Goal: Feedback & Contribution: Contribute content

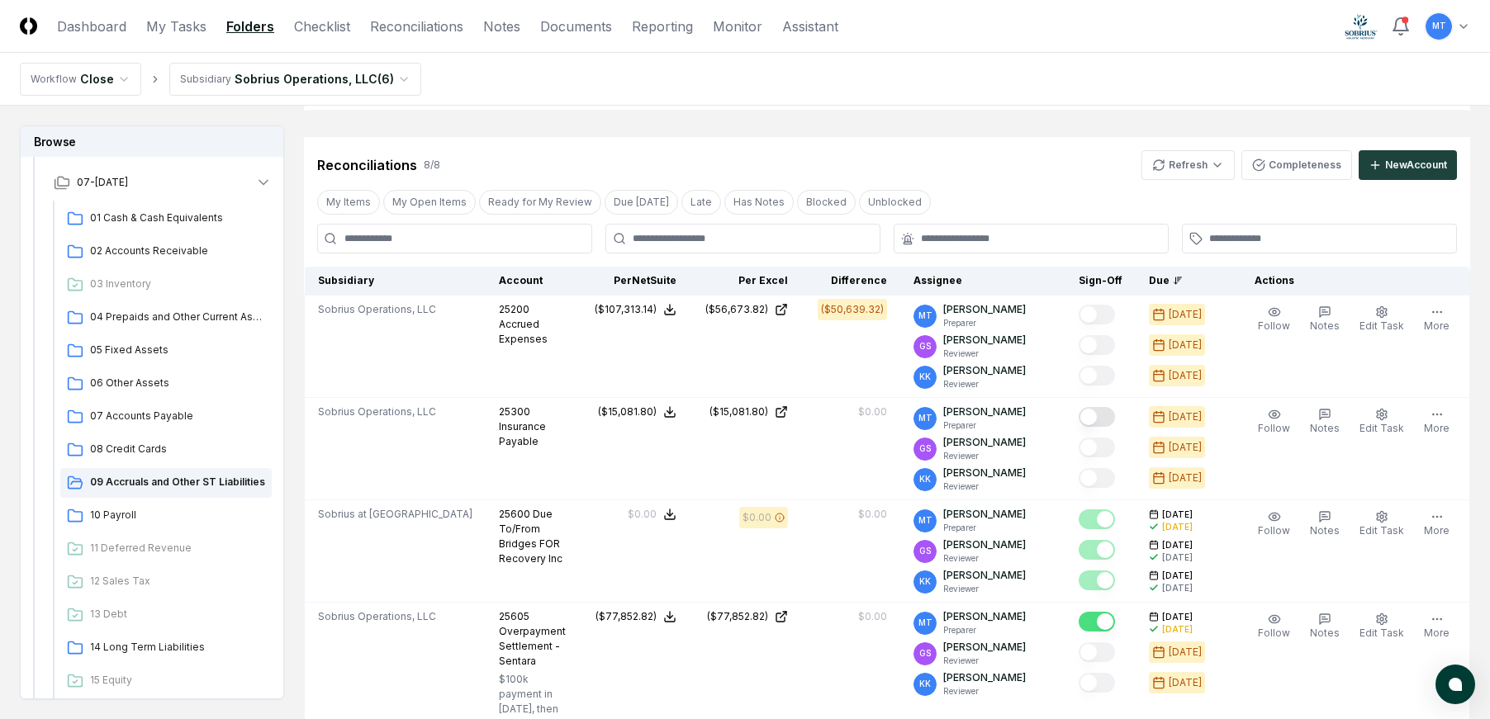
scroll to position [496, 0]
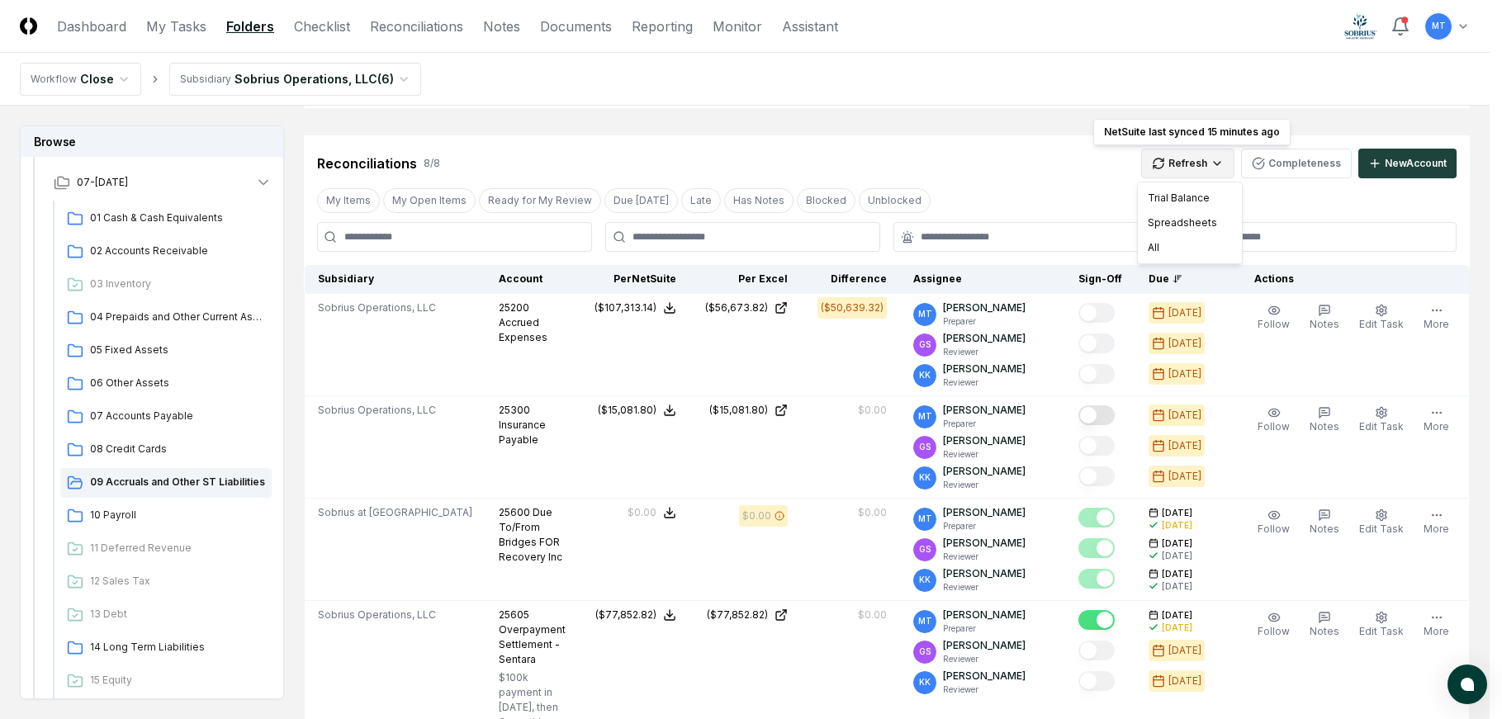
click at [1179, 164] on html "CloseCore Dashboard My Tasks Folders Checklist Reconciliations Notes Documents …" at bounding box center [751, 603] width 1502 height 2199
click at [1184, 249] on div "All" at bounding box center [1189, 247] width 97 height 25
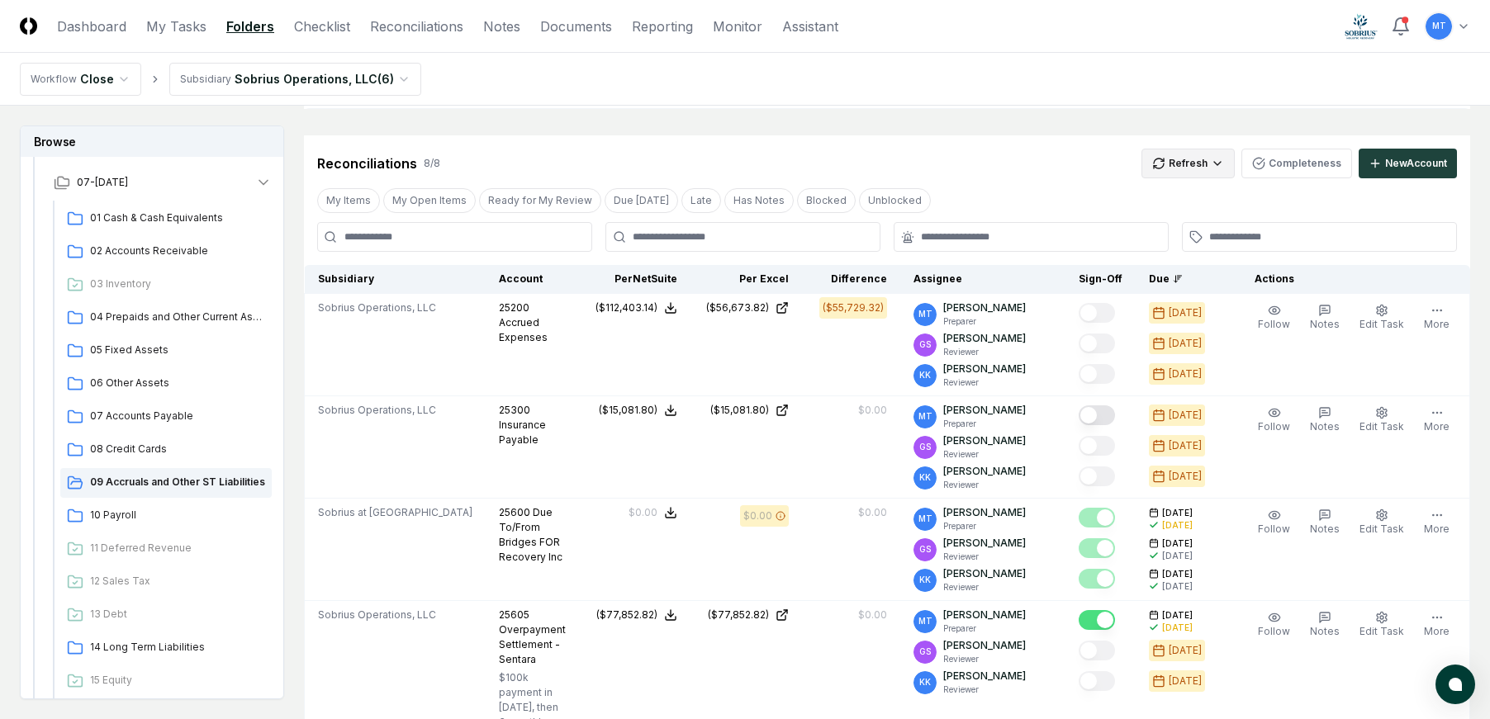
click at [1174, 164] on html "CloseCore Dashboard My Tasks Folders Checklist Reconciliations Notes Documents …" at bounding box center [745, 603] width 1490 height 2199
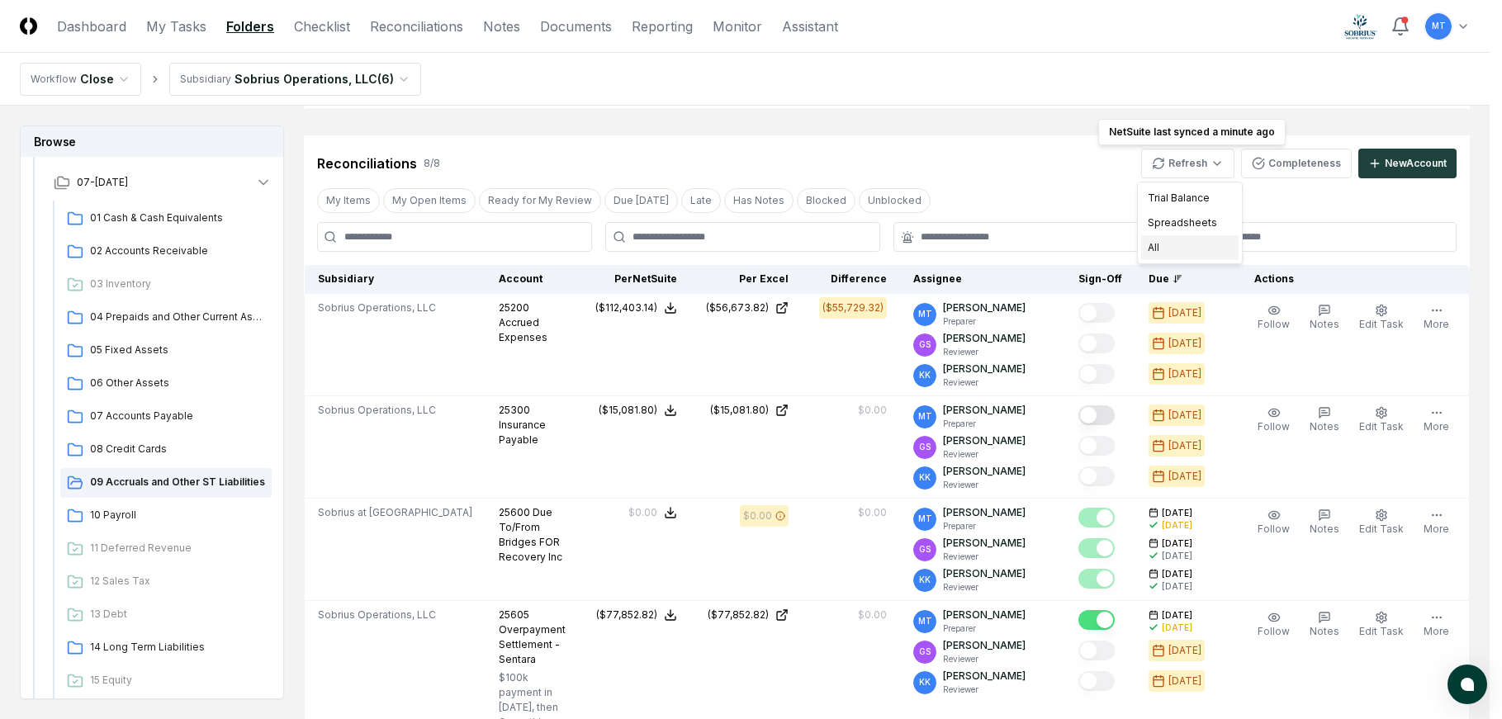
click at [1182, 242] on div "All" at bounding box center [1189, 247] width 97 height 25
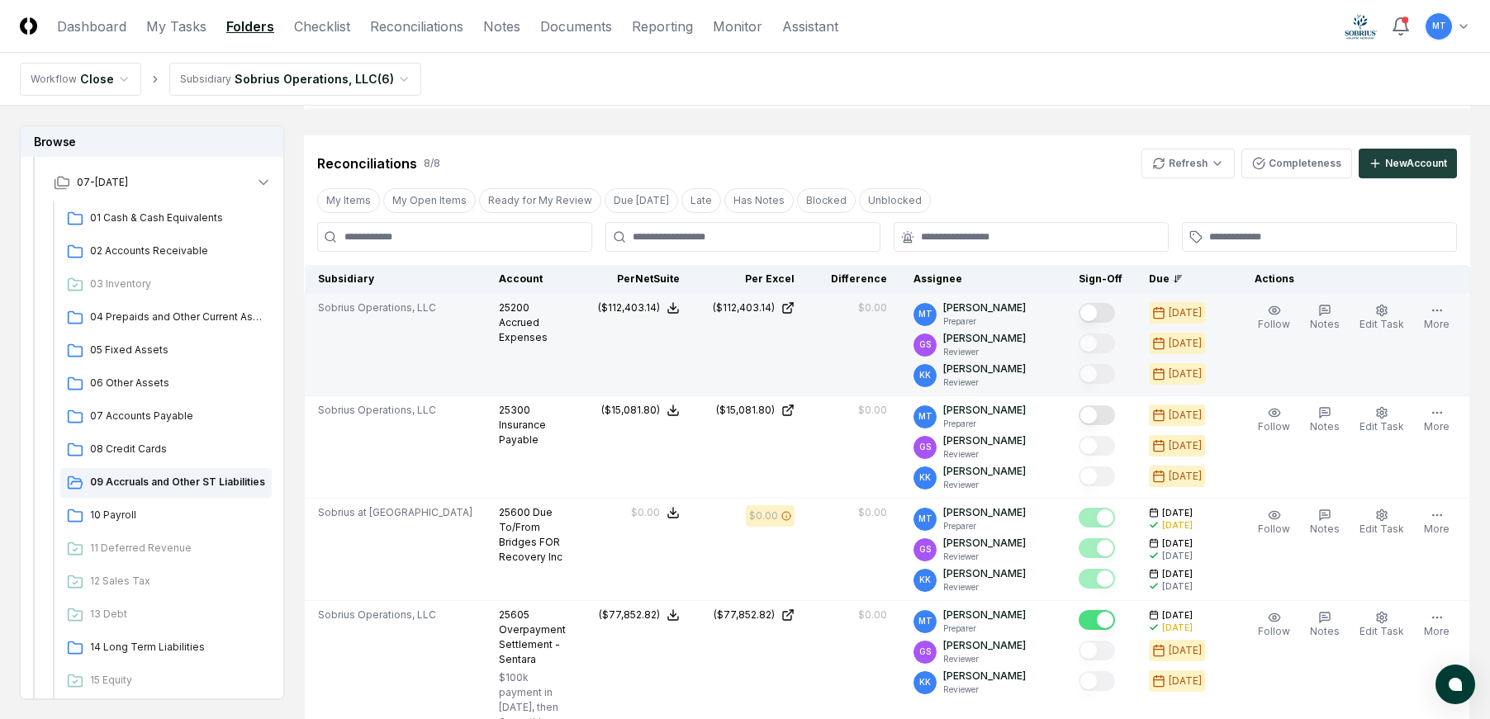
click at [1115, 311] on button "Mark complete" at bounding box center [1097, 313] width 36 height 20
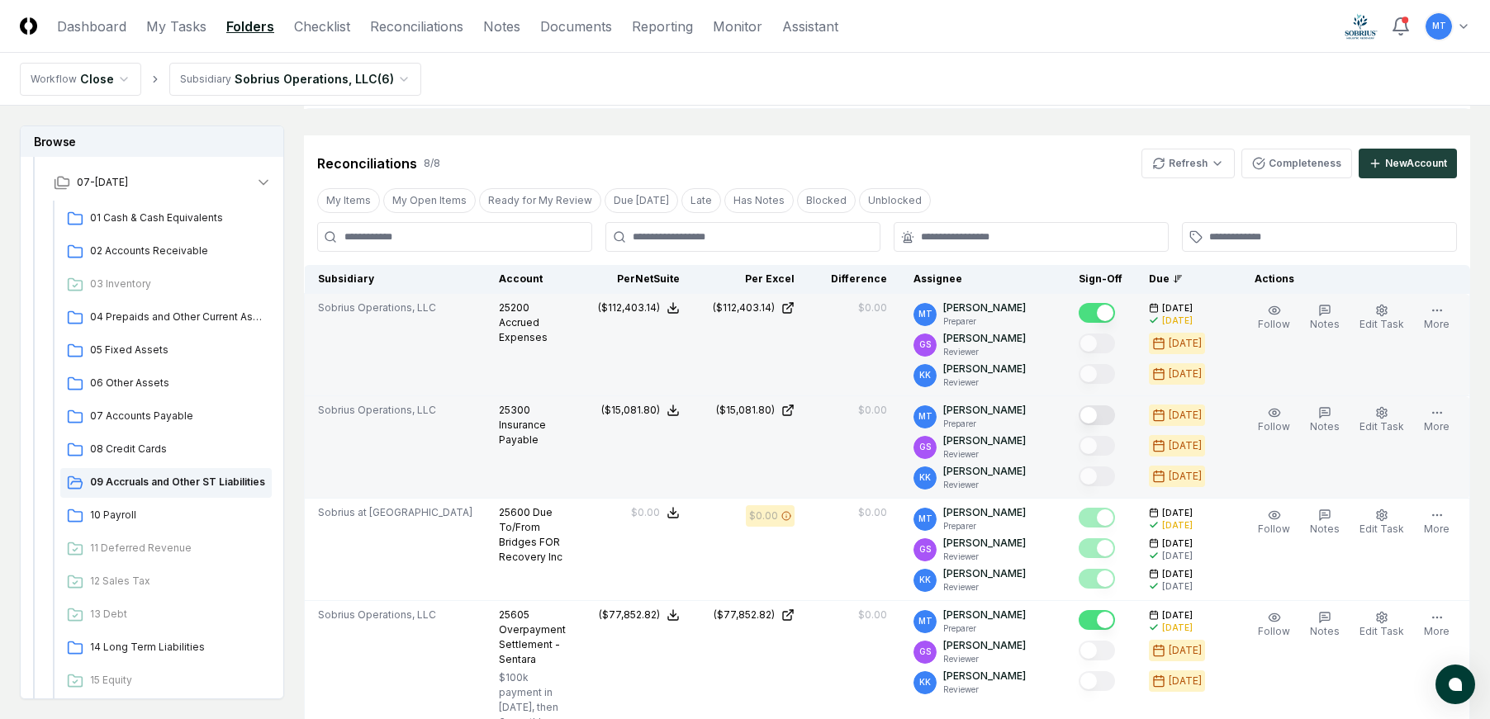
click at [1115, 412] on button "Mark complete" at bounding box center [1097, 416] width 36 height 20
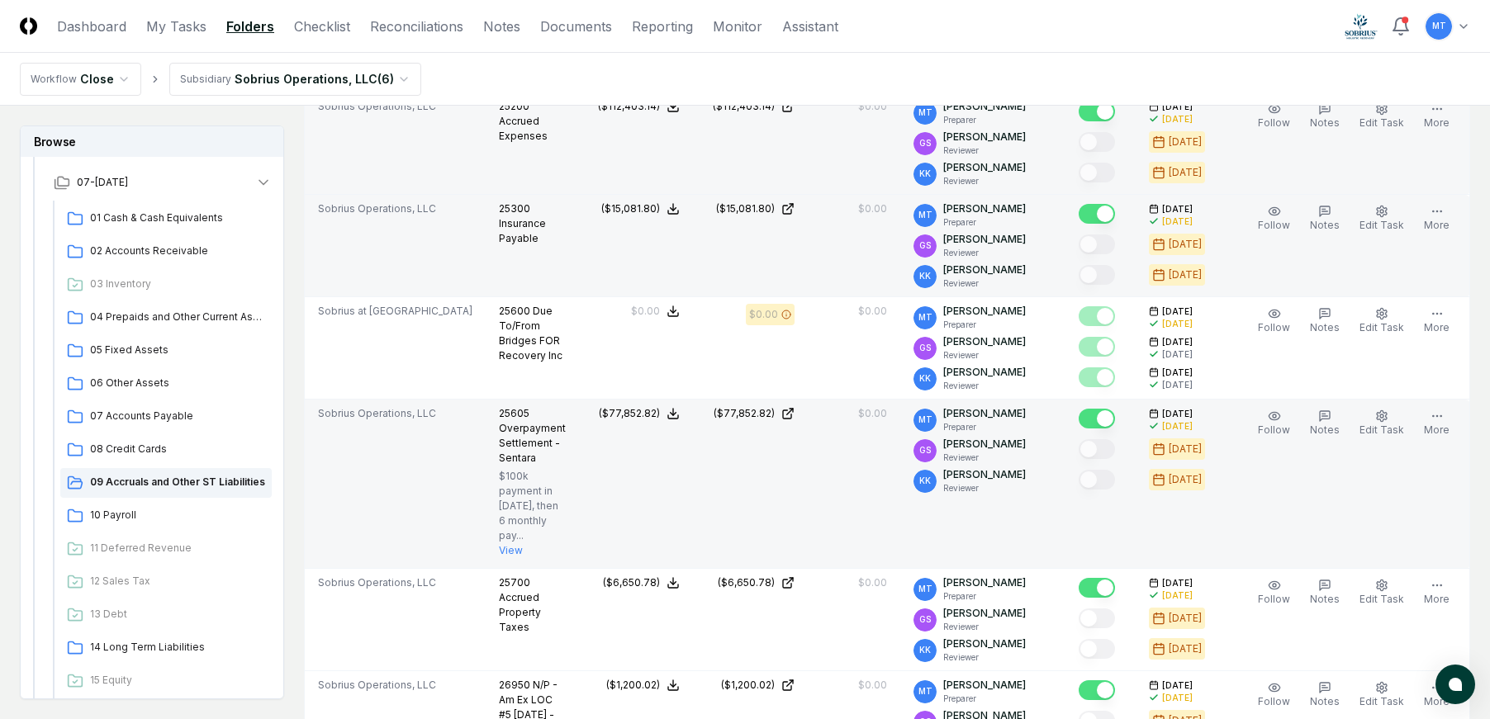
scroll to position [661, 0]
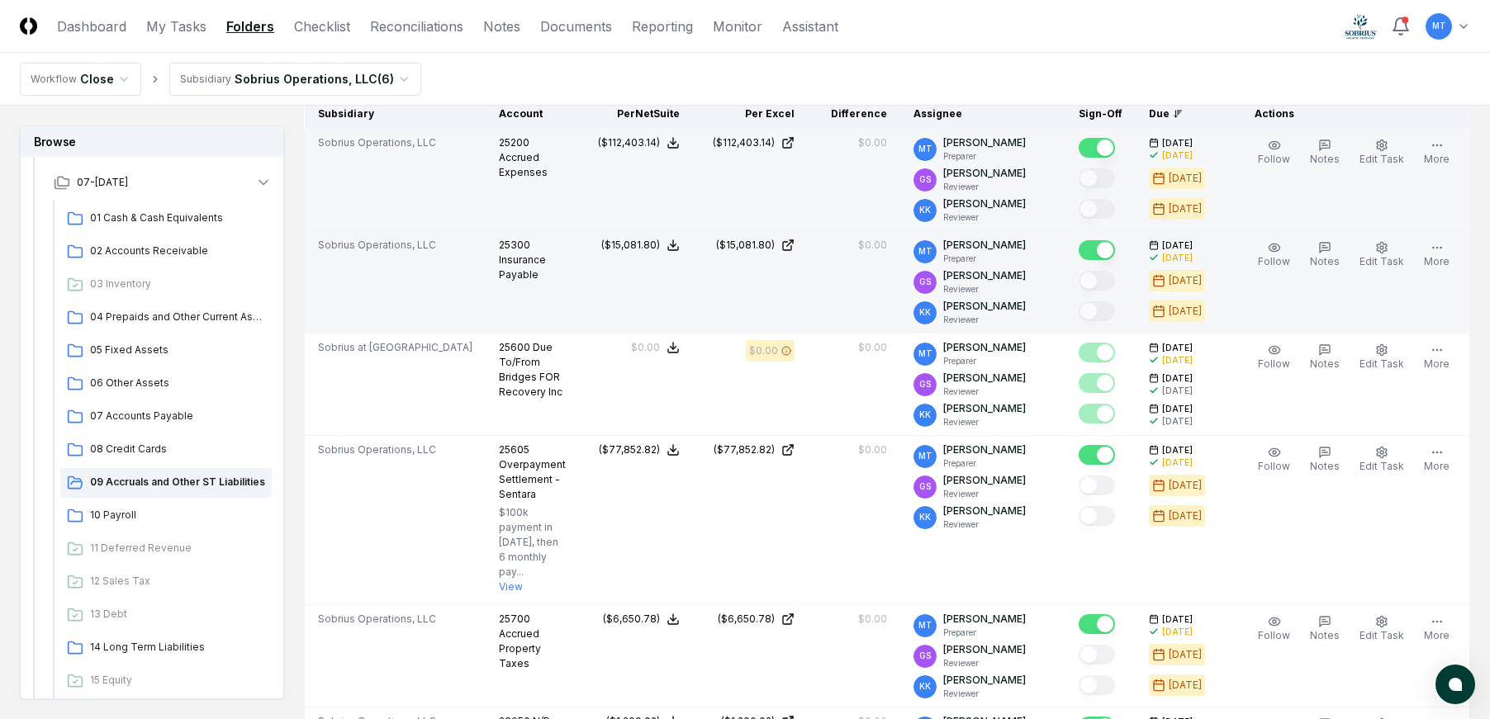
click at [1098, 250] on button "Mark complete" at bounding box center [1097, 250] width 36 height 20
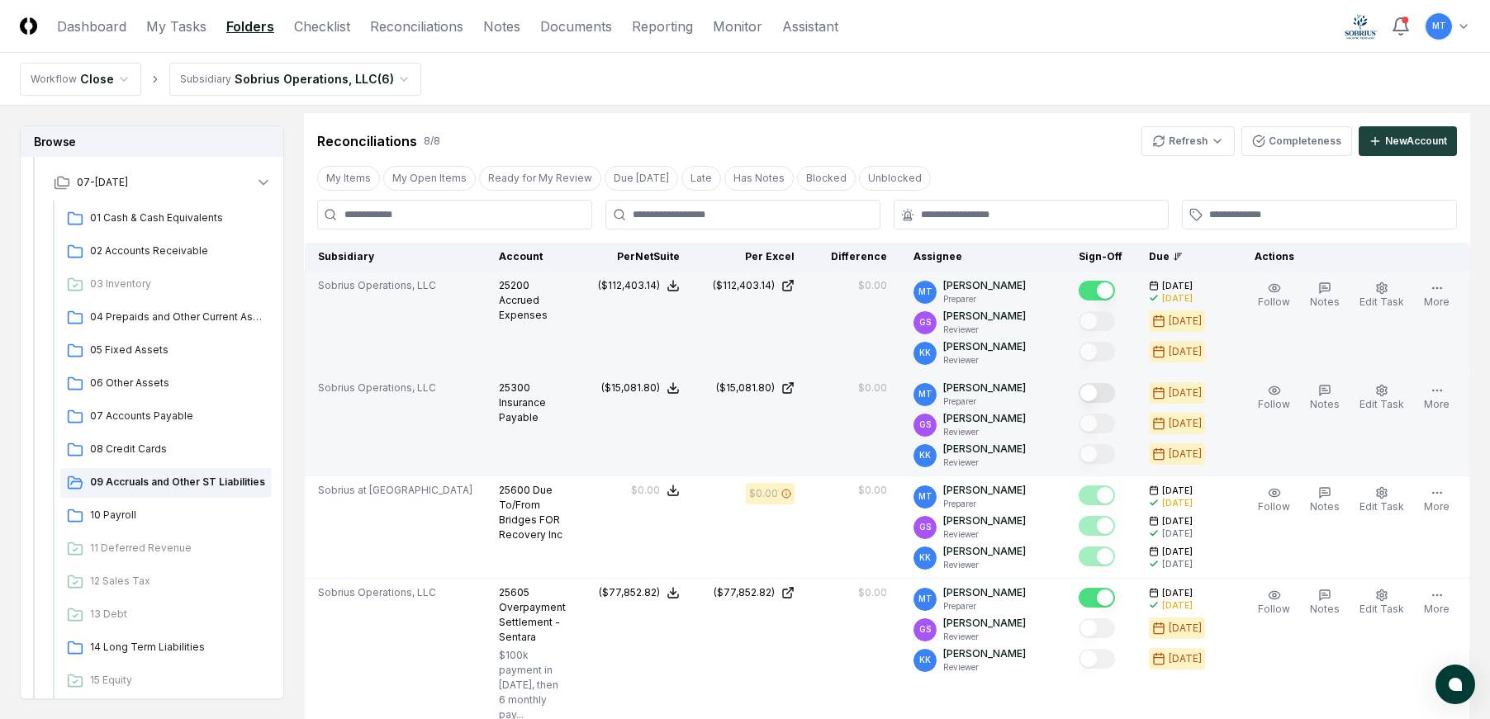
scroll to position [496, 0]
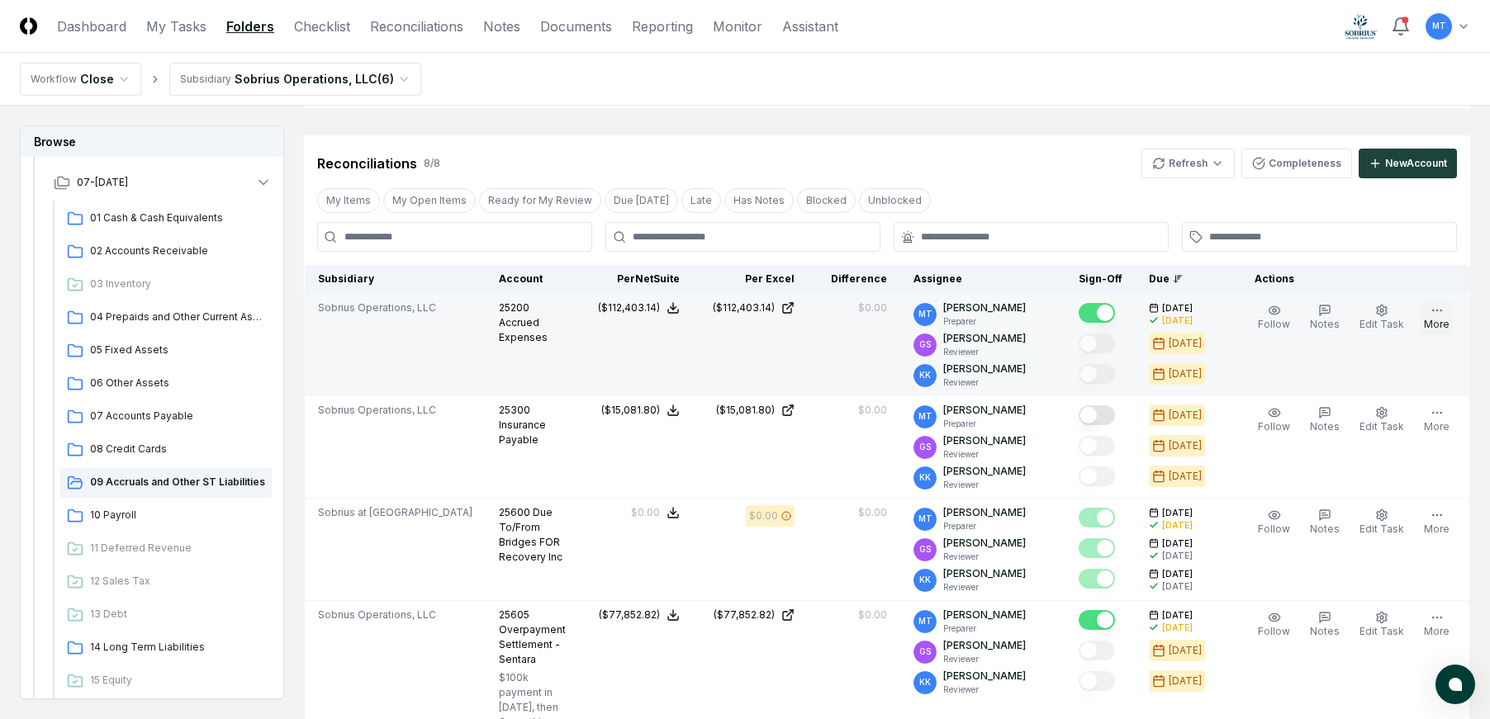
click at [1442, 315] on icon "button" at bounding box center [1436, 310] width 13 height 13
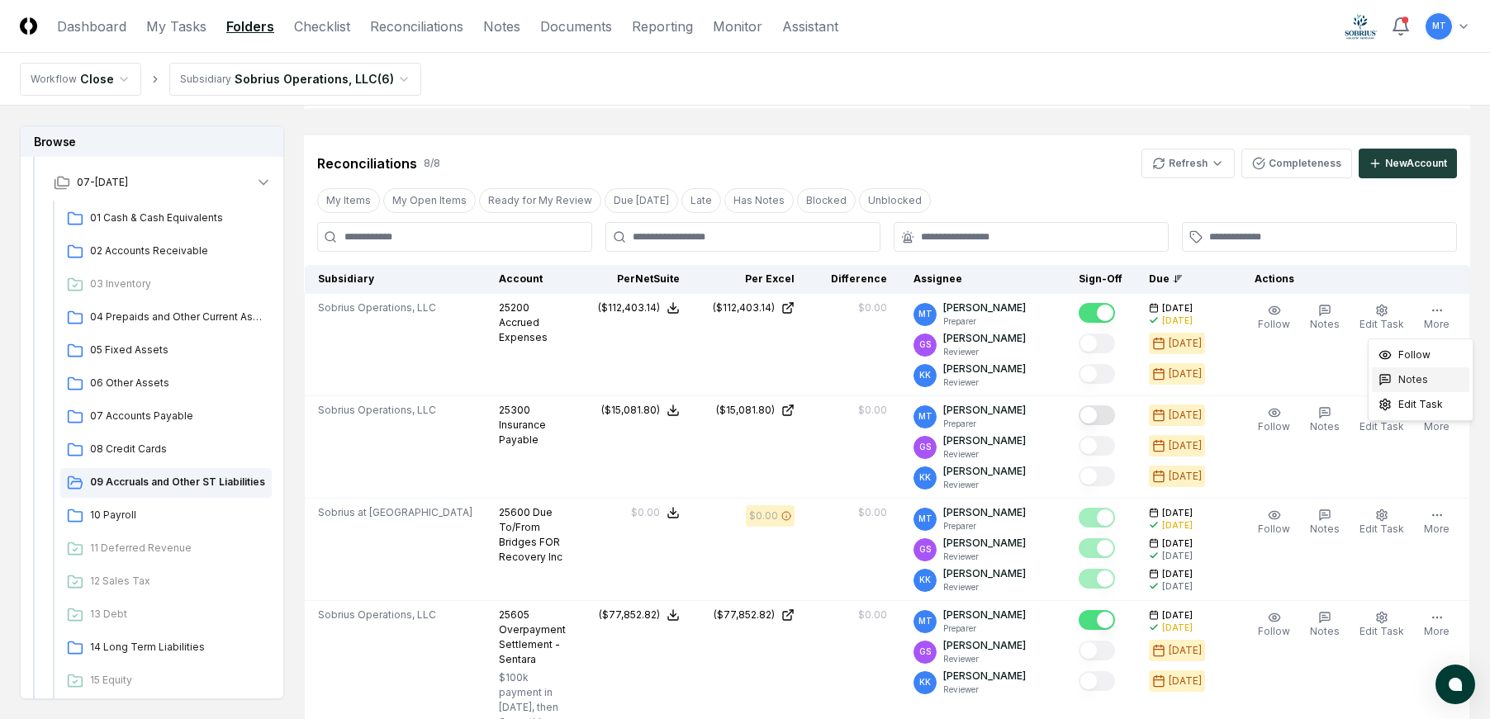
click at [1412, 382] on span "Notes" at bounding box center [1413, 379] width 30 height 15
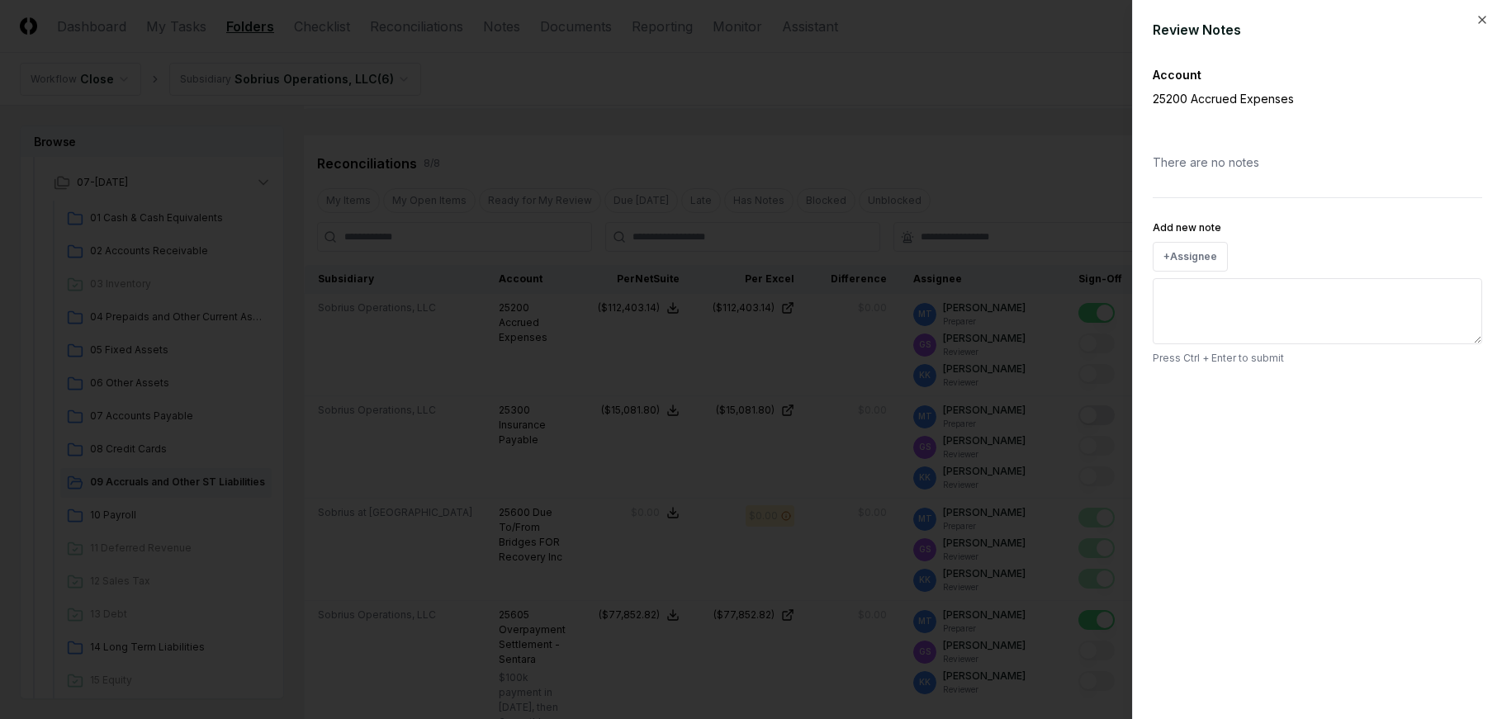
click at [1228, 164] on div "There are no notes" at bounding box center [1318, 162] width 330 height 44
click at [1210, 292] on textarea "Add new note" at bounding box center [1318, 311] width 330 height 66
click at [1218, 306] on textarea "**********" at bounding box center [1318, 311] width 330 height 66
click at [1261, 295] on textarea "**********" at bounding box center [1318, 311] width 330 height 66
paste textarea "**********"
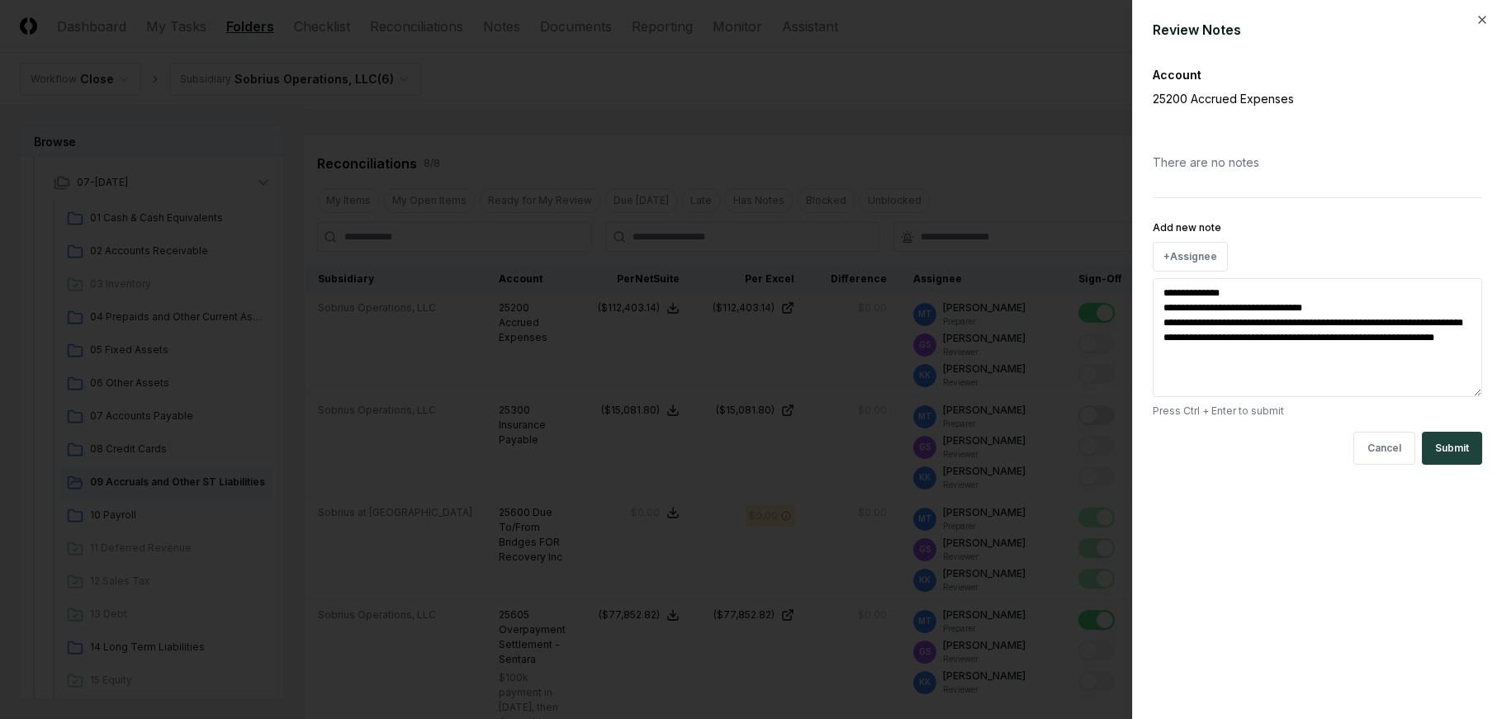
click at [1243, 354] on textarea "**********" at bounding box center [1318, 337] width 330 height 119
type textarea "**********"
click at [1450, 444] on button "Submit" at bounding box center [1452, 448] width 60 height 33
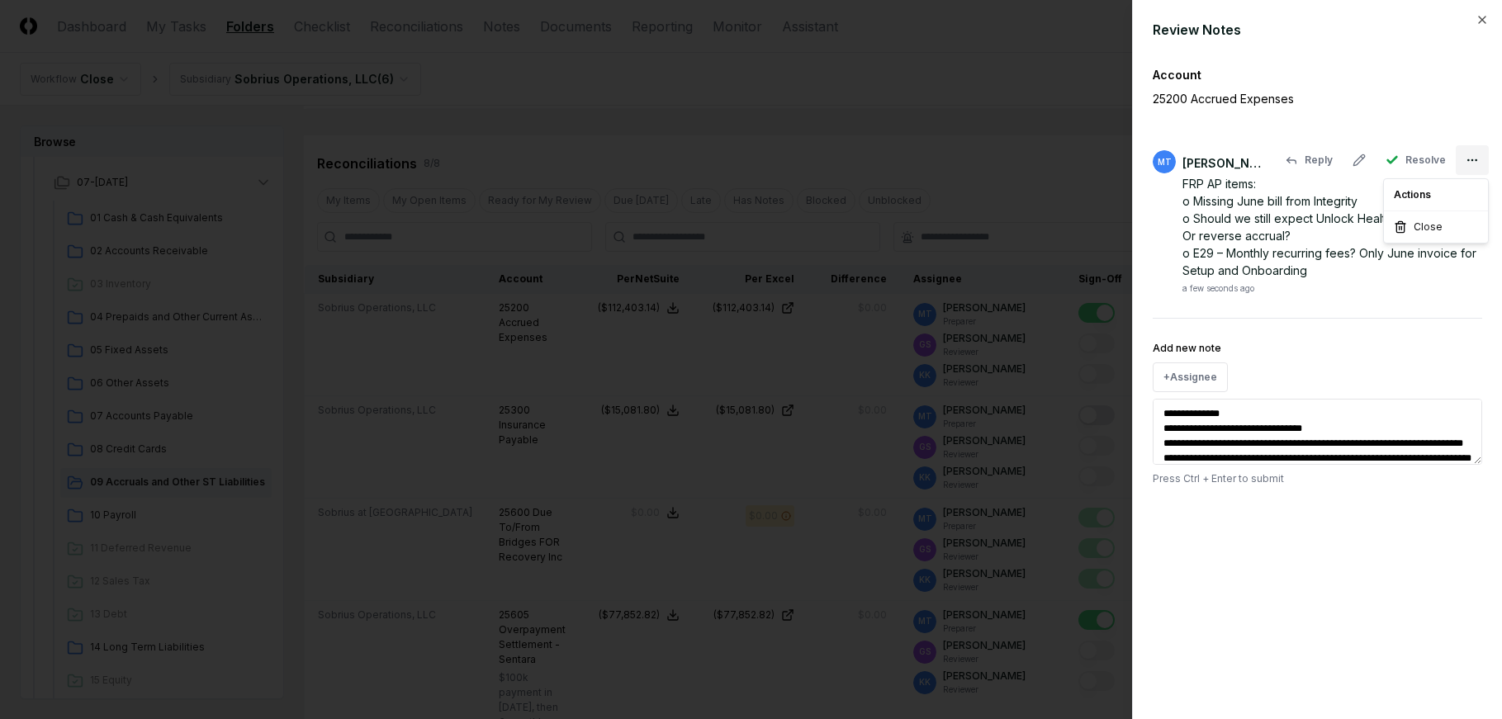
click at [1470, 153] on body "CloseCore Dashboard My Tasks Folders Checklist Reconciliations Notes Documents …" at bounding box center [745, 603] width 1490 height 2199
click at [1352, 205] on div at bounding box center [751, 359] width 1502 height 719
click at [1296, 239] on div "FRP AP items: o Missing June bill from Integrity o Should we still expect Unloc…" at bounding box center [1333, 227] width 300 height 104
click at [1486, 17] on icon "button" at bounding box center [1482, 20] width 7 height 7
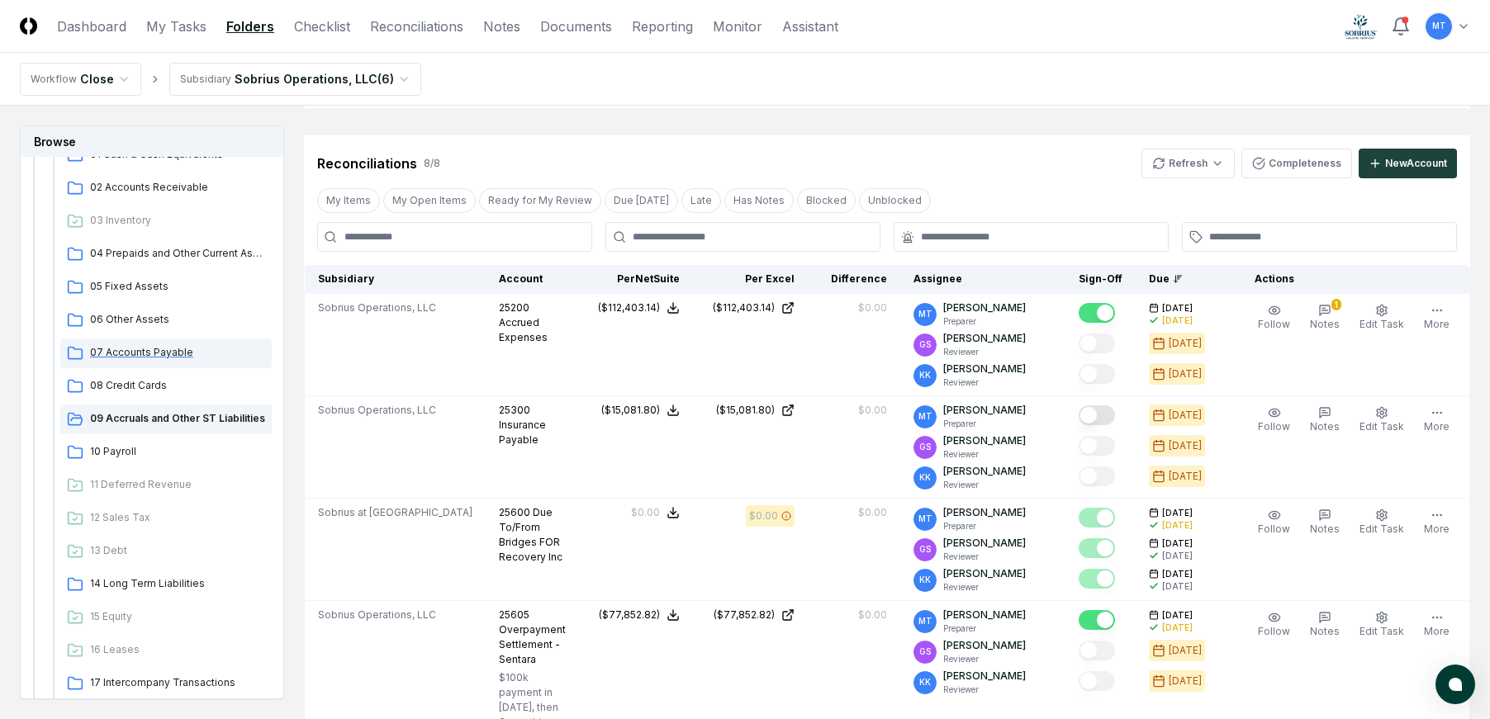
scroll to position [638, 0]
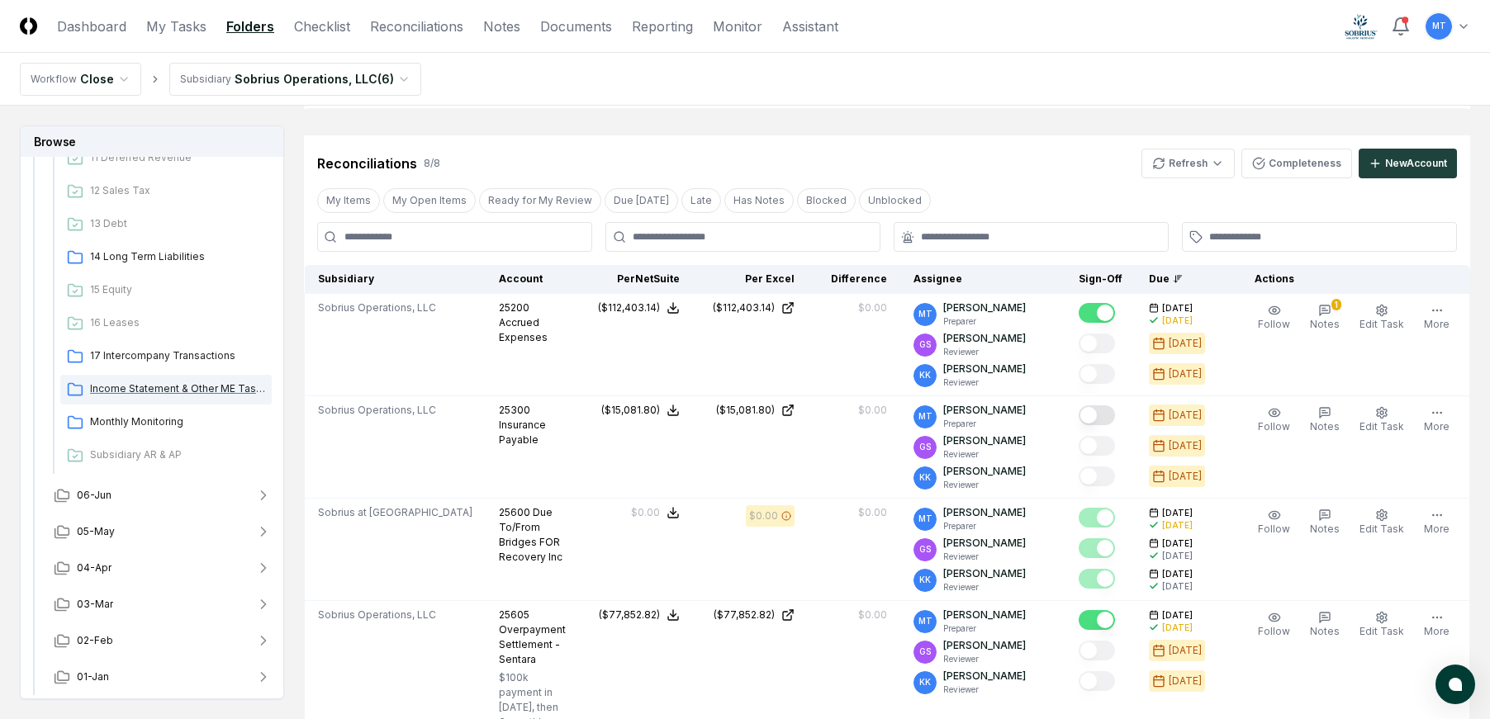
click at [178, 382] on span "Income Statement & Other ME Tasks" at bounding box center [177, 389] width 175 height 15
